Goal: Use online tool/utility

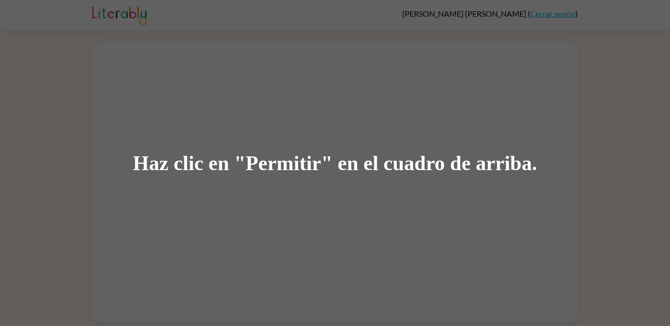
click at [223, 123] on div "Haz clic en "Permitir" en el cuadro de arriba." at bounding box center [335, 163] width 670 height 326
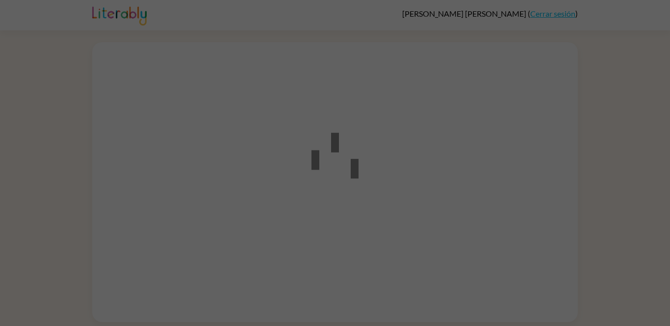
click at [207, 62] on div at bounding box center [335, 163] width 670 height 326
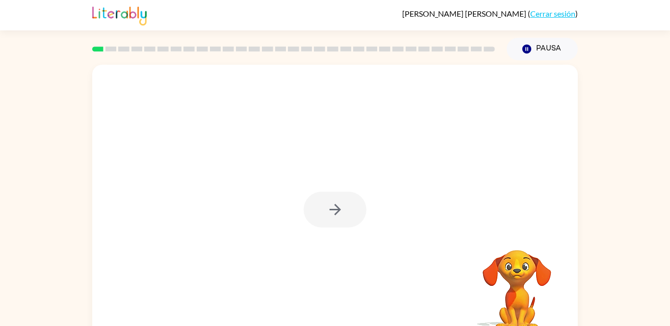
click at [206, 60] on div at bounding box center [293, 49] width 414 height 34
click at [336, 210] on div at bounding box center [335, 210] width 63 height 36
click at [411, 219] on div at bounding box center [335, 205] width 486 height 280
click at [326, 162] on div at bounding box center [335, 205] width 486 height 280
click at [341, 219] on button "button" at bounding box center [335, 210] width 63 height 36
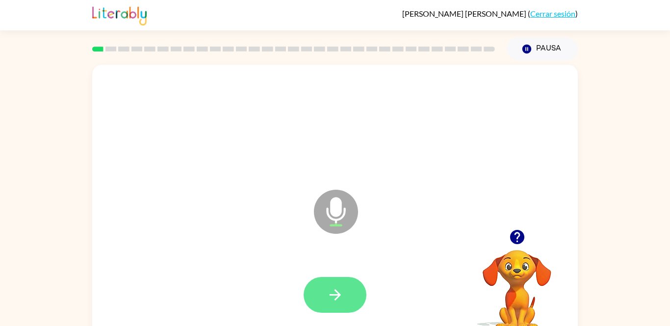
click at [351, 284] on button "button" at bounding box center [335, 295] width 63 height 36
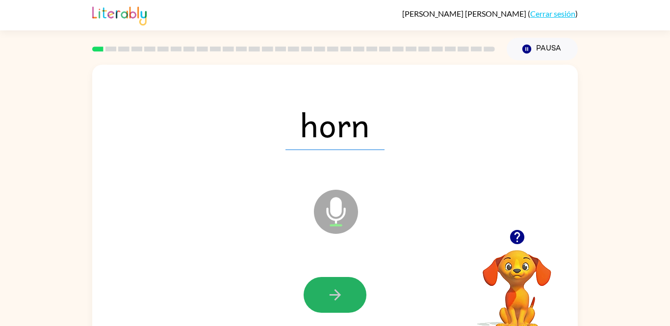
click at [351, 284] on button "button" at bounding box center [335, 295] width 63 height 36
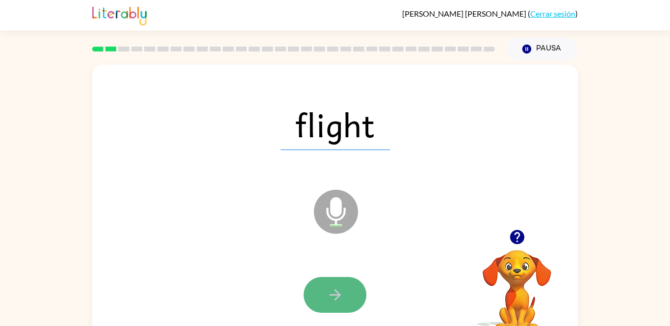
click at [335, 292] on icon "button" at bounding box center [335, 294] width 17 height 17
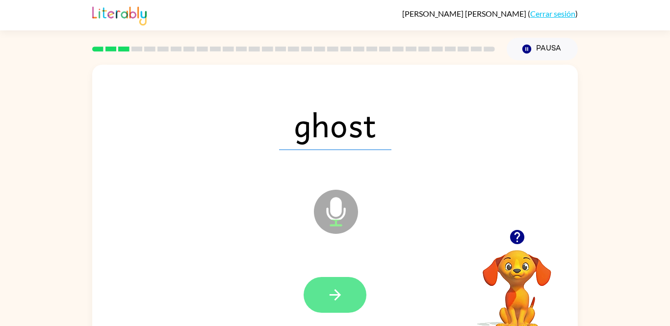
click at [335, 293] on icon "button" at bounding box center [335, 294] width 17 height 17
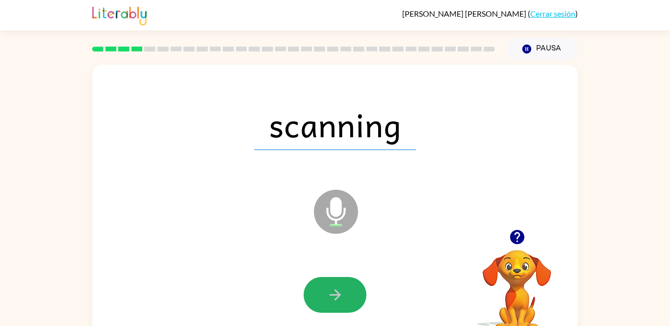
click at [334, 293] on icon "button" at bounding box center [335, 294] width 17 height 17
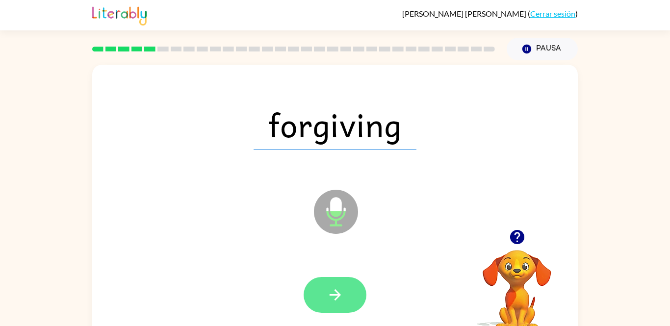
click at [334, 293] on icon "button" at bounding box center [335, 294] width 17 height 17
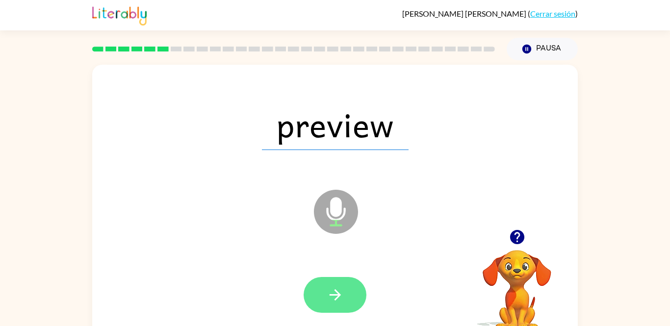
click at [331, 294] on icon "button" at bounding box center [335, 294] width 17 height 17
